Goal: Information Seeking & Learning: Learn about a topic

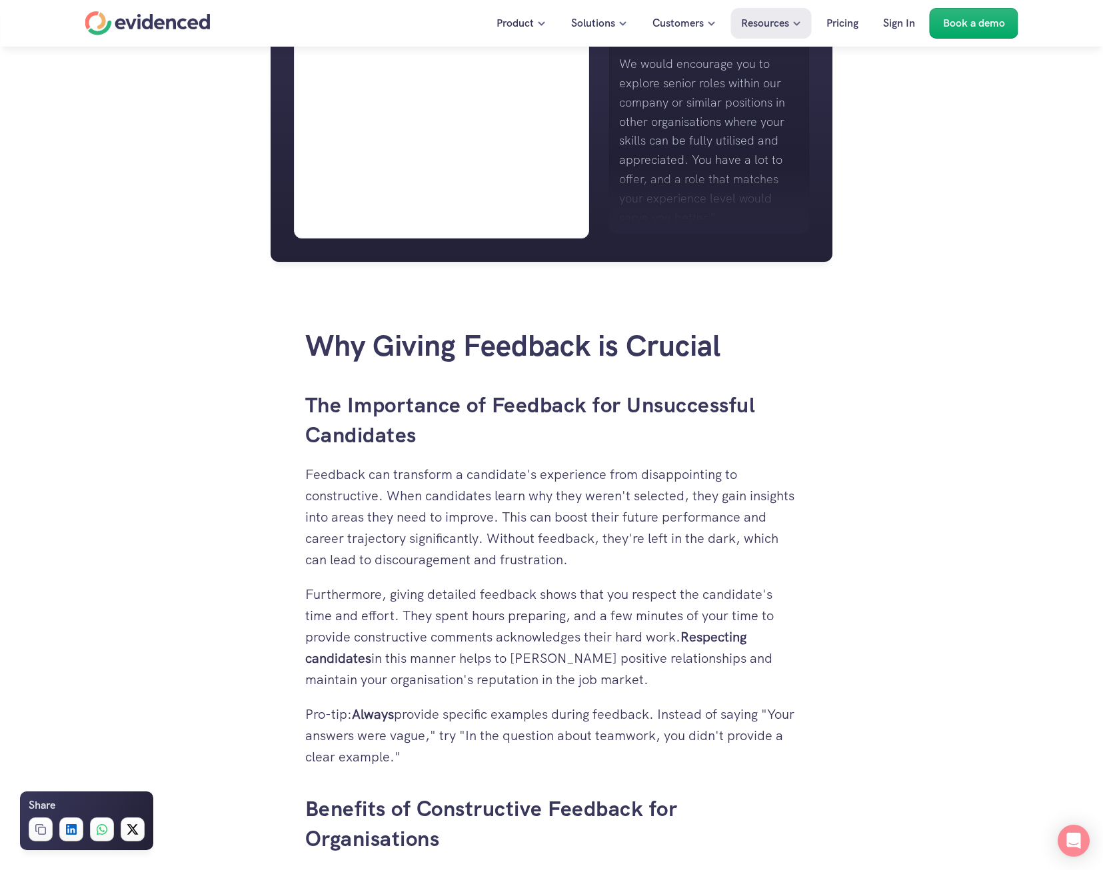
scroll to position [1250, 0]
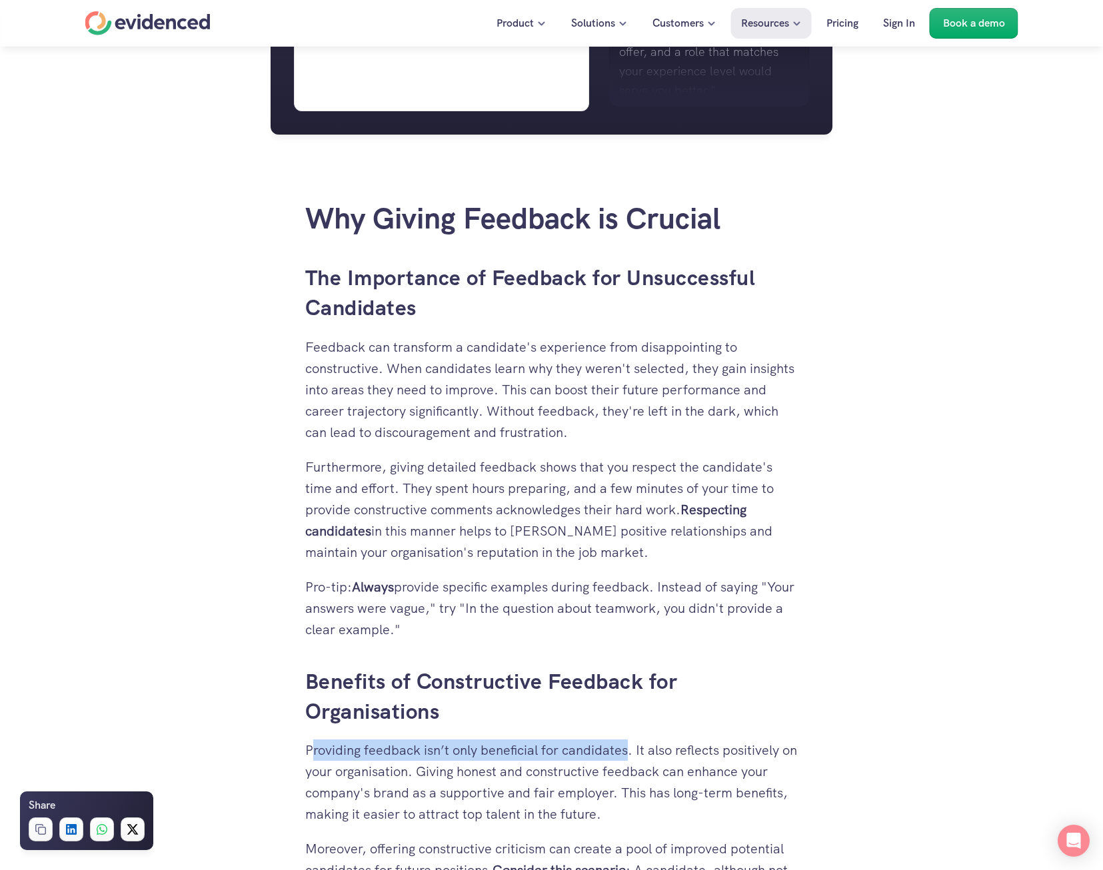
drag, startPoint x: 313, startPoint y: 749, endPoint x: 630, endPoint y: 748, distance: 317.3
click at [630, 748] on p "Providing feedback isn’t only beneficial for candidates. It also reflects posit…" at bounding box center [551, 782] width 493 height 85
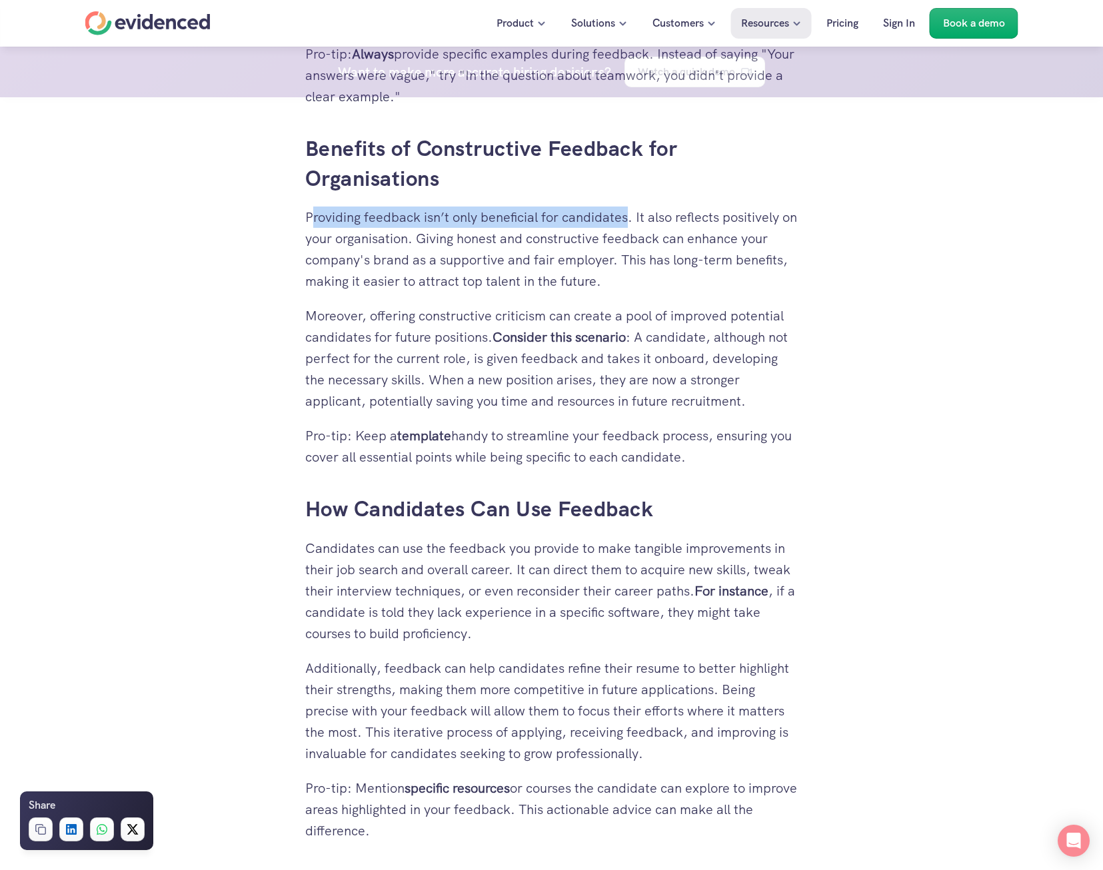
scroll to position [2183, 0]
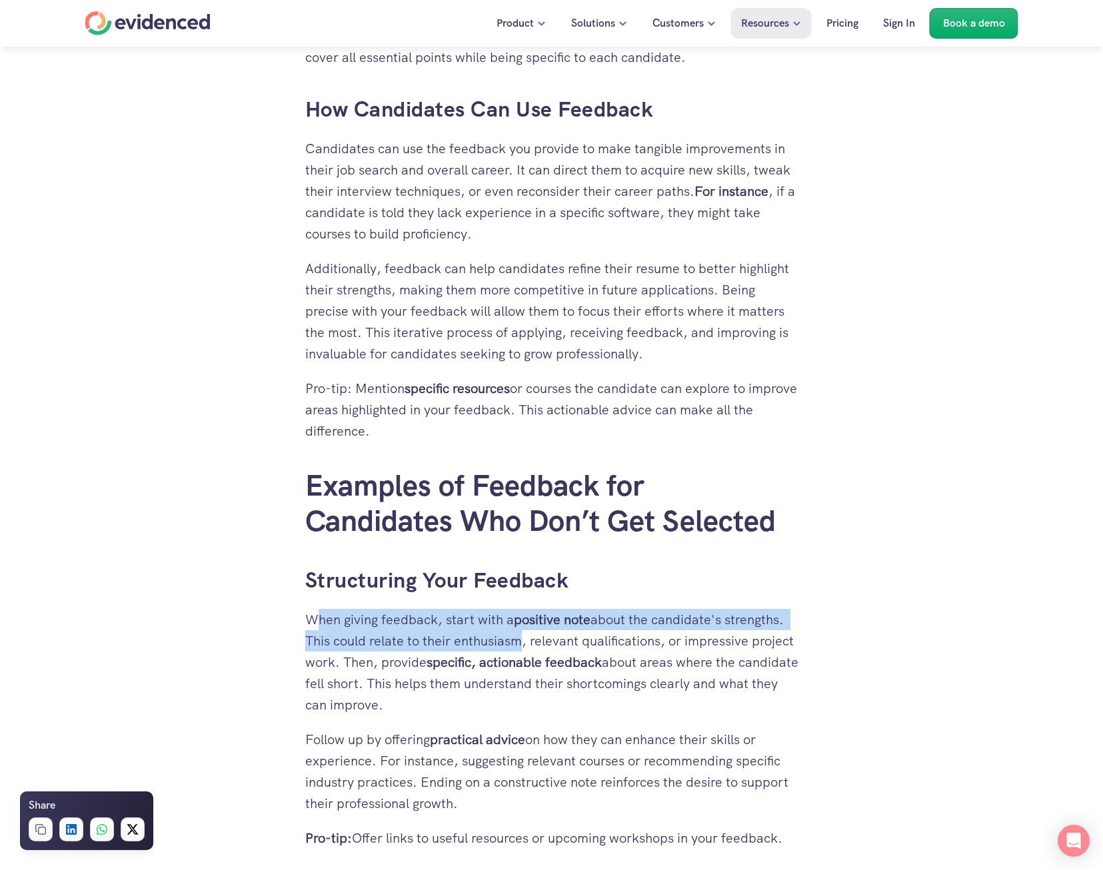
drag, startPoint x: 321, startPoint y: 617, endPoint x: 511, endPoint y: 642, distance: 191.6
click at [511, 642] on p "When giving feedback, start with a positive note about the candidate's strength…" at bounding box center [551, 662] width 493 height 107
drag, startPoint x: 511, startPoint y: 642, endPoint x: 352, endPoint y: 621, distance: 160.7
click at [353, 621] on p "When giving feedback, start with a positive note about the candidate's strength…" at bounding box center [551, 662] width 493 height 107
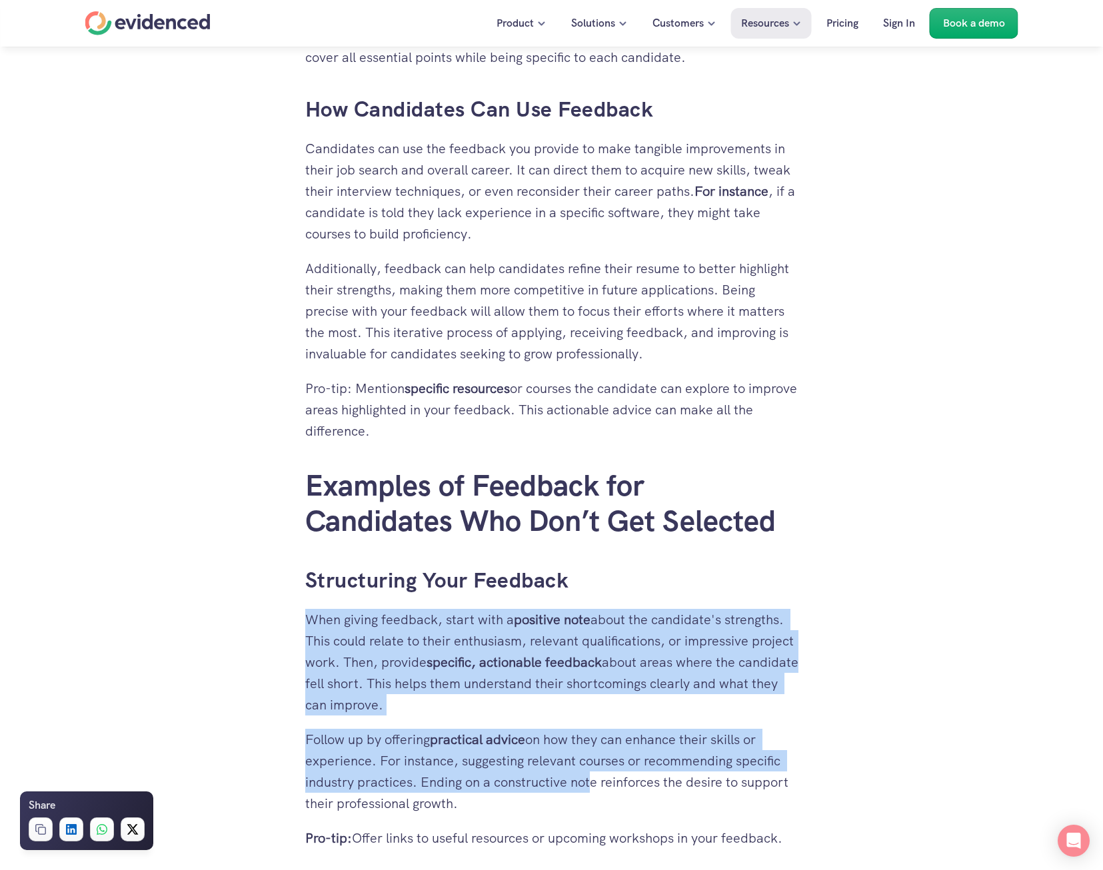
drag, startPoint x: 315, startPoint y: 619, endPoint x: 588, endPoint y: 791, distance: 322.3
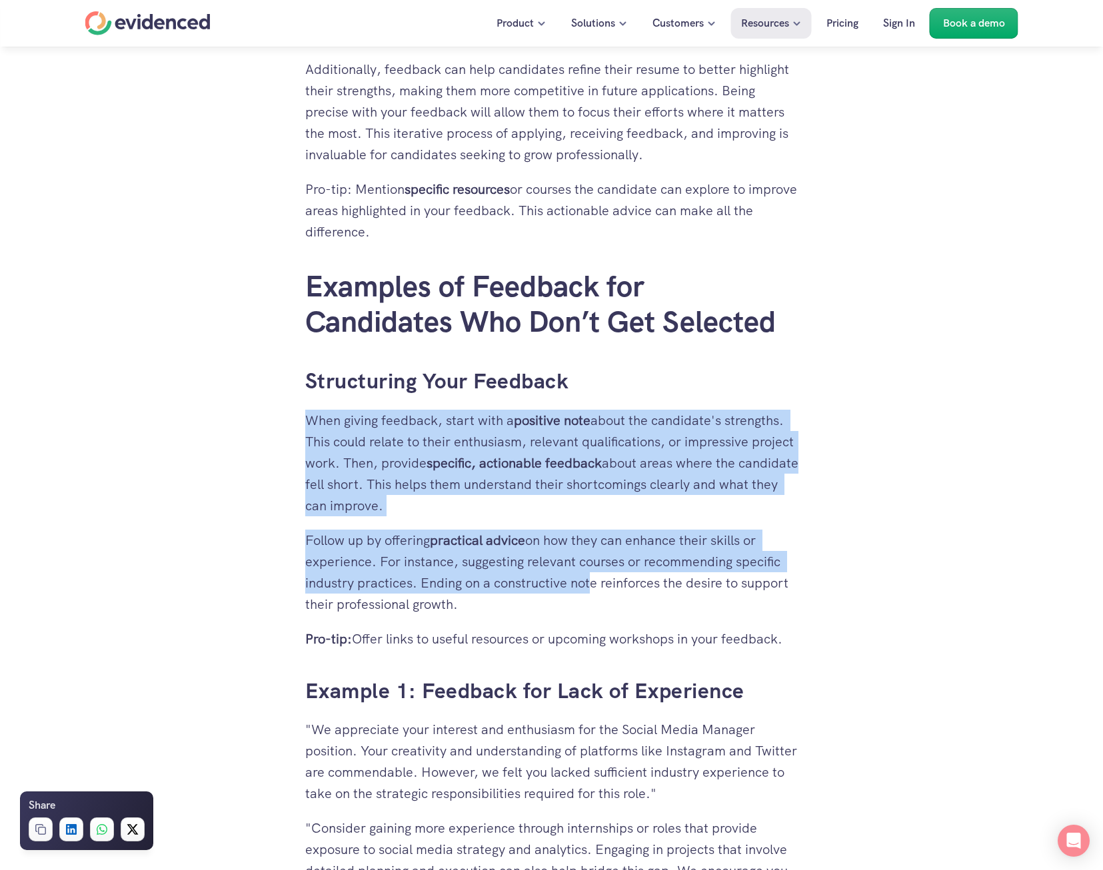
scroll to position [2383, 0]
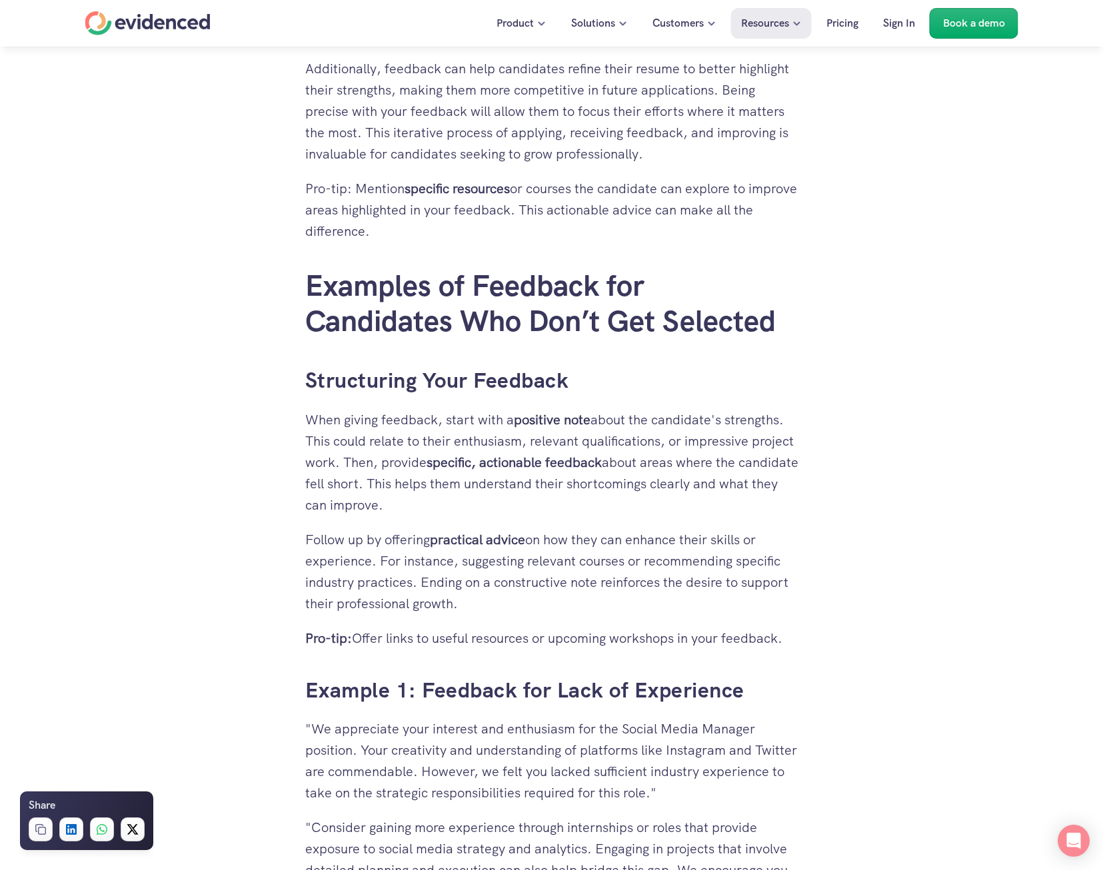
click at [441, 603] on p "Follow up by offering practical advice on how they can enhance their skills or …" at bounding box center [551, 571] width 493 height 85
copy div "When giving feedback, start with a positive note about the candidate's strength…"
drag, startPoint x: 460, startPoint y: 607, endPoint x: 298, endPoint y: 418, distance: 248.6
click at [298, 418] on div "Need a hand? Try our feedback generator 👀 You've spent hours reviewing resumes,…" at bounding box center [552, 584] width 520 height 5230
